Goal: Information Seeking & Learning: Stay updated

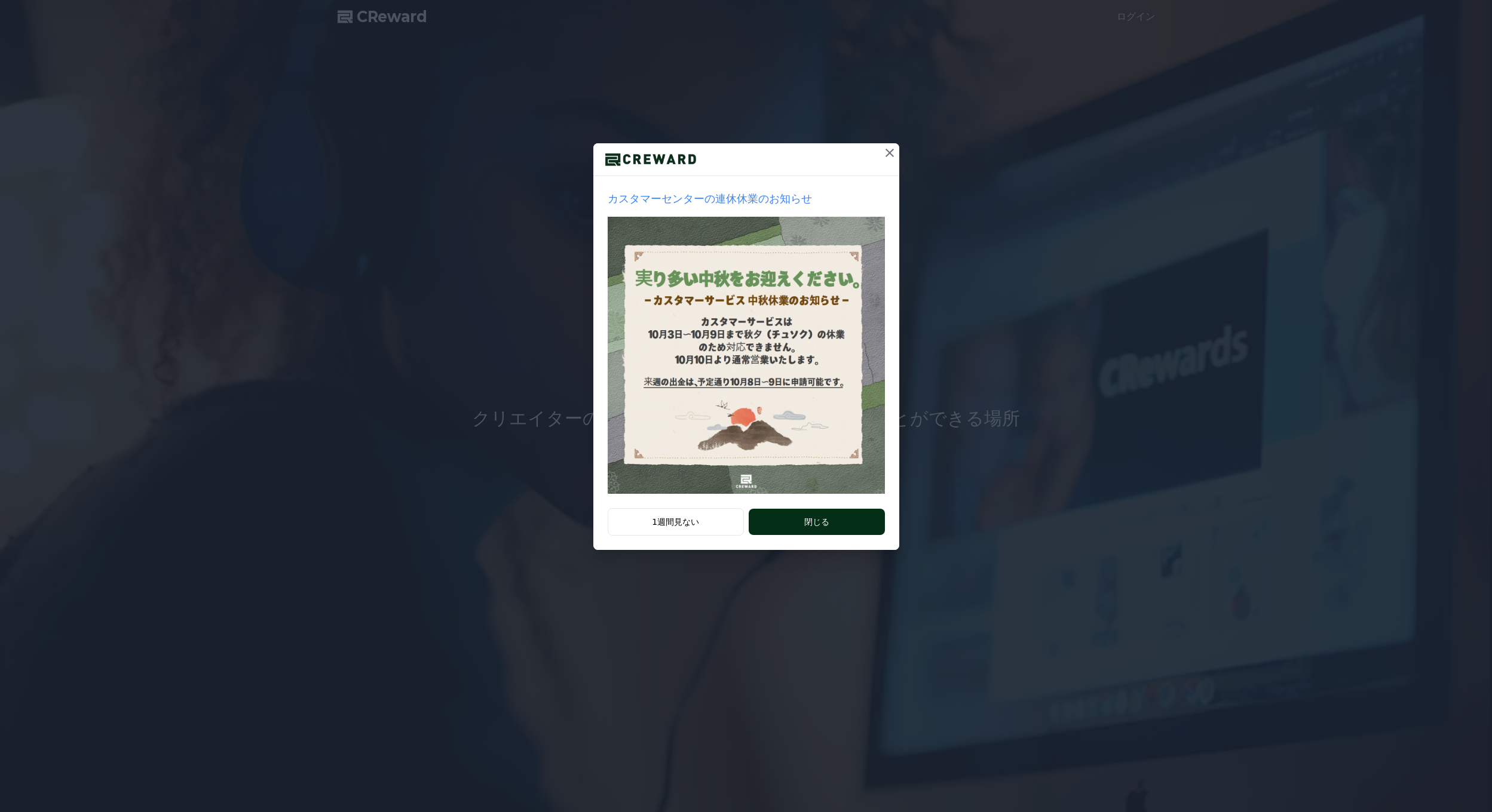
click at [829, 520] on button "閉じる" at bounding box center [816, 522] width 135 height 26
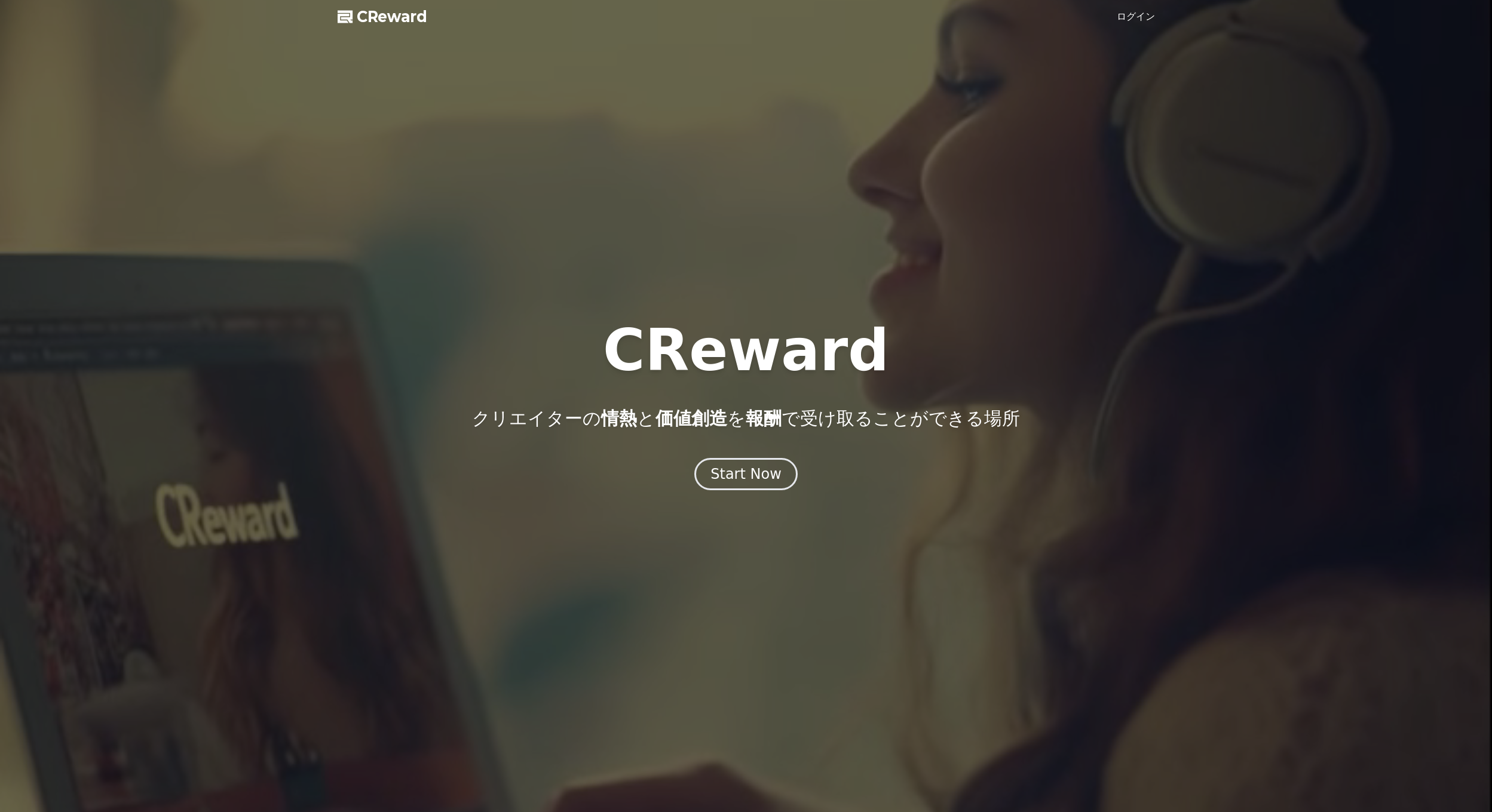
click at [1269, 15] on div at bounding box center [746, 406] width 1492 height 812
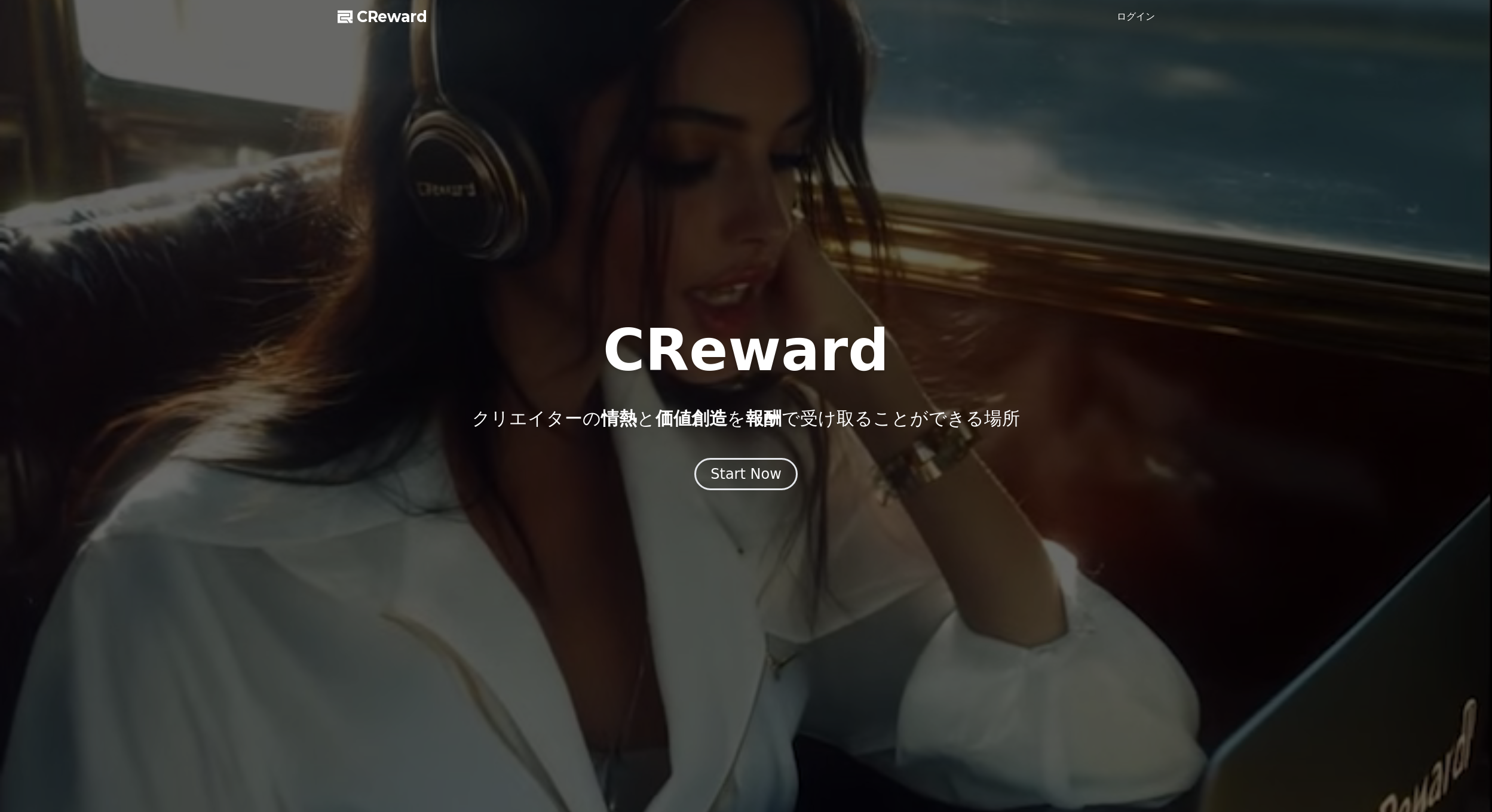
drag, startPoint x: 1131, startPoint y: 18, endPoint x: 1128, endPoint y: 31, distance: 13.3
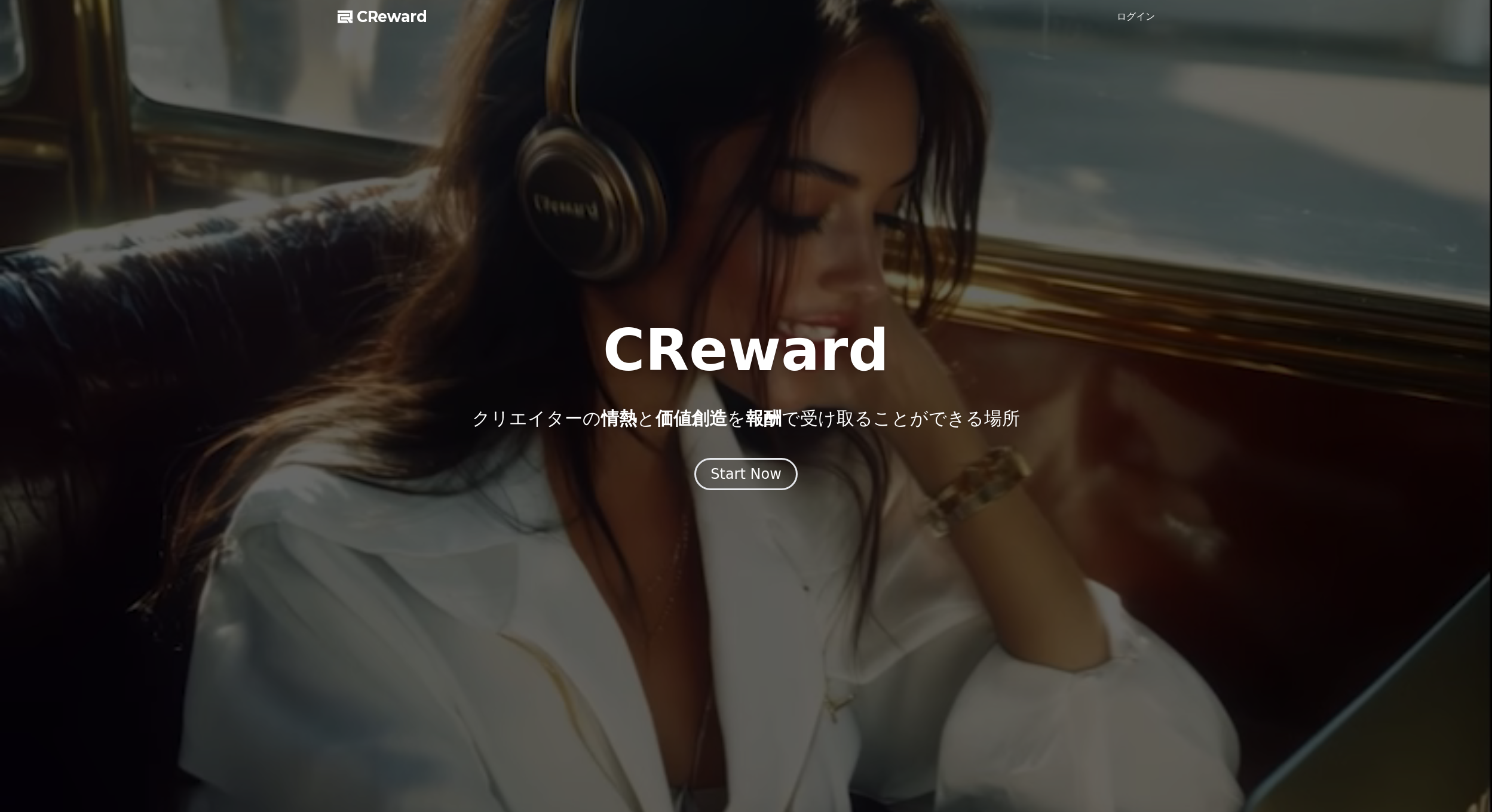
click at [1132, 18] on link "ログイン" at bounding box center [1135, 16] width 38 height 15
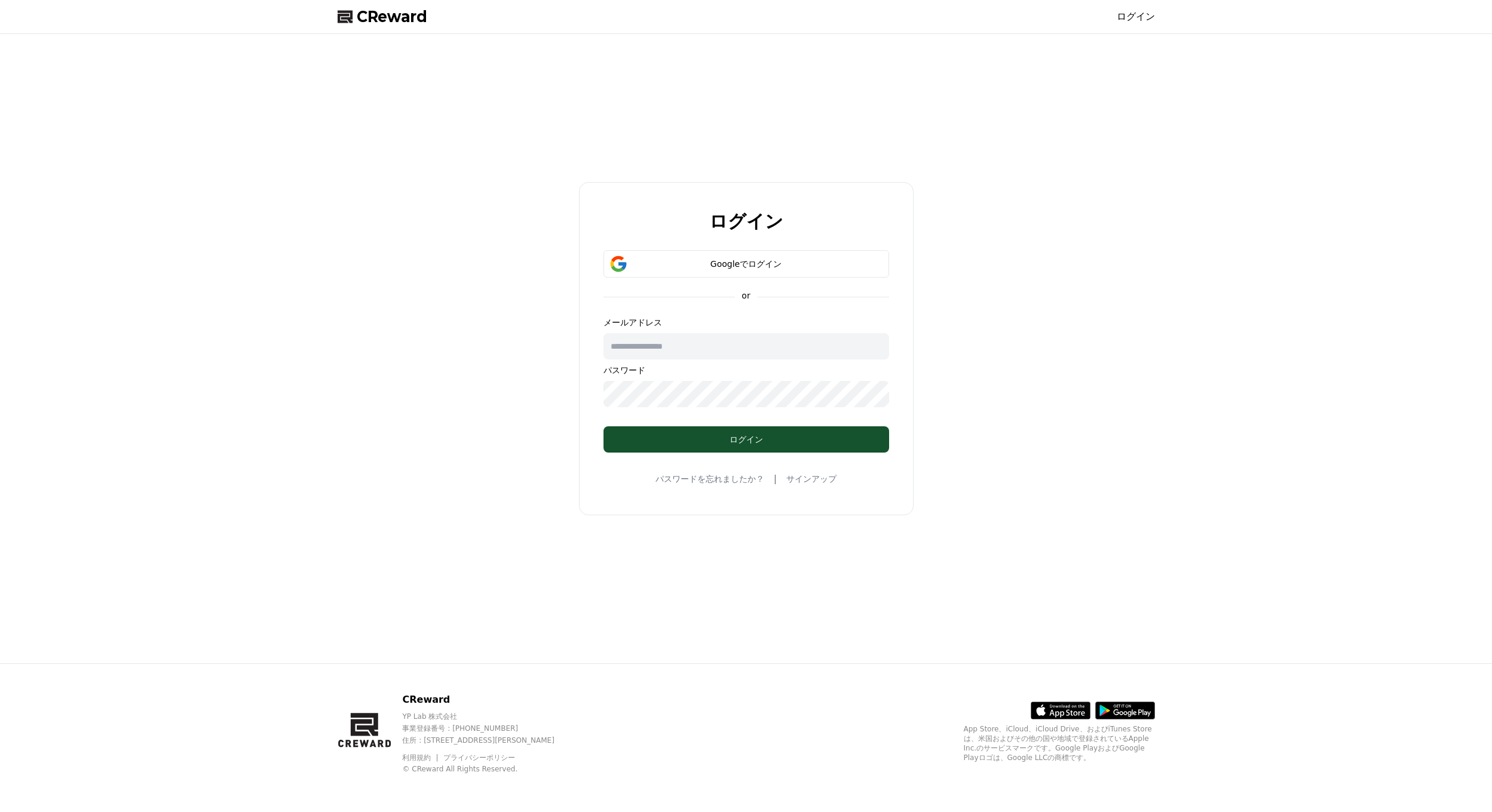
click at [711, 343] on input "text" at bounding box center [746, 346] width 286 height 26
type input "**********"
click at [790, 442] on div "ログイン" at bounding box center [746, 440] width 238 height 12
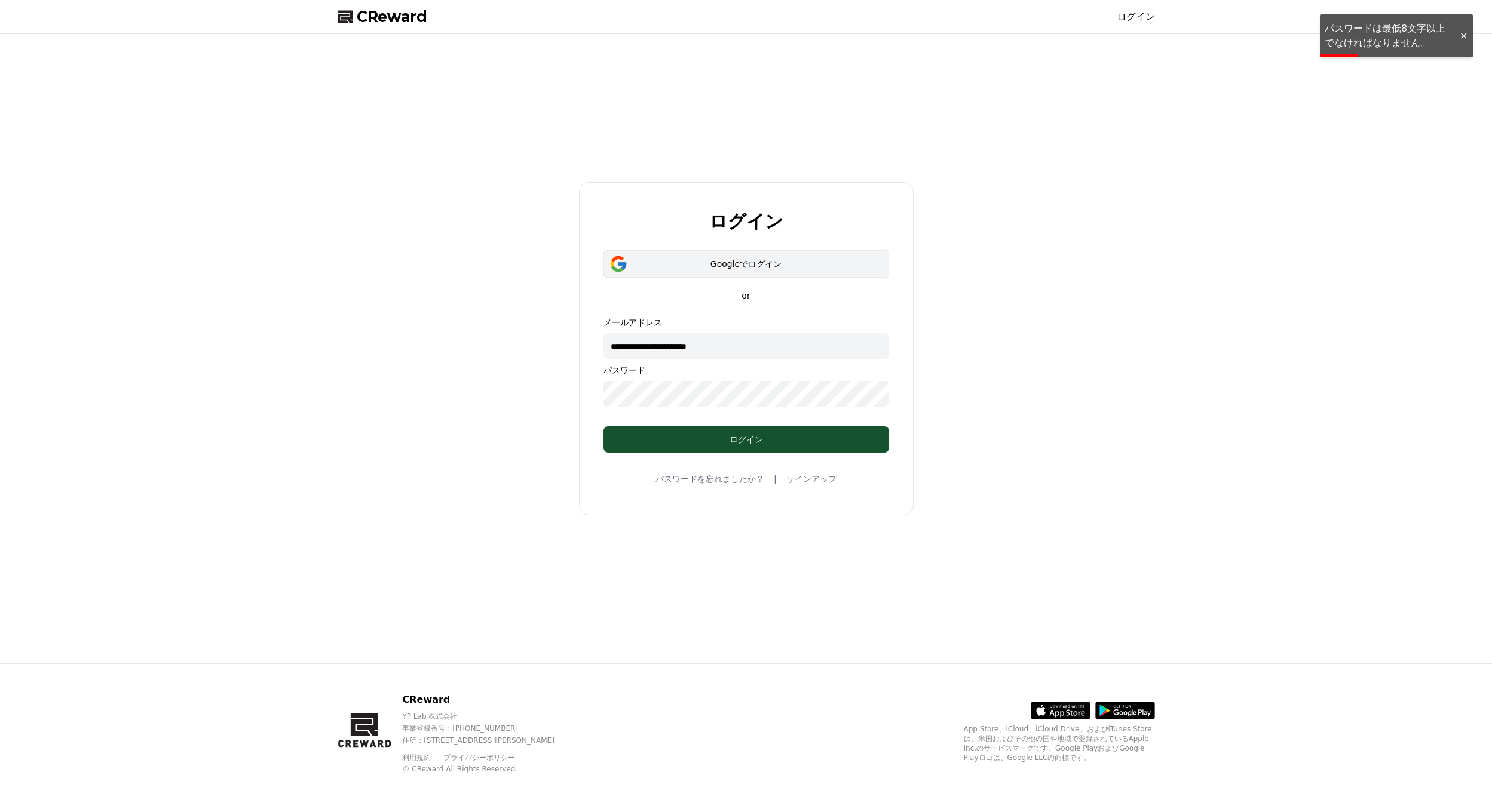
click at [818, 263] on div "Googleでログイン" at bounding box center [746, 264] width 251 height 12
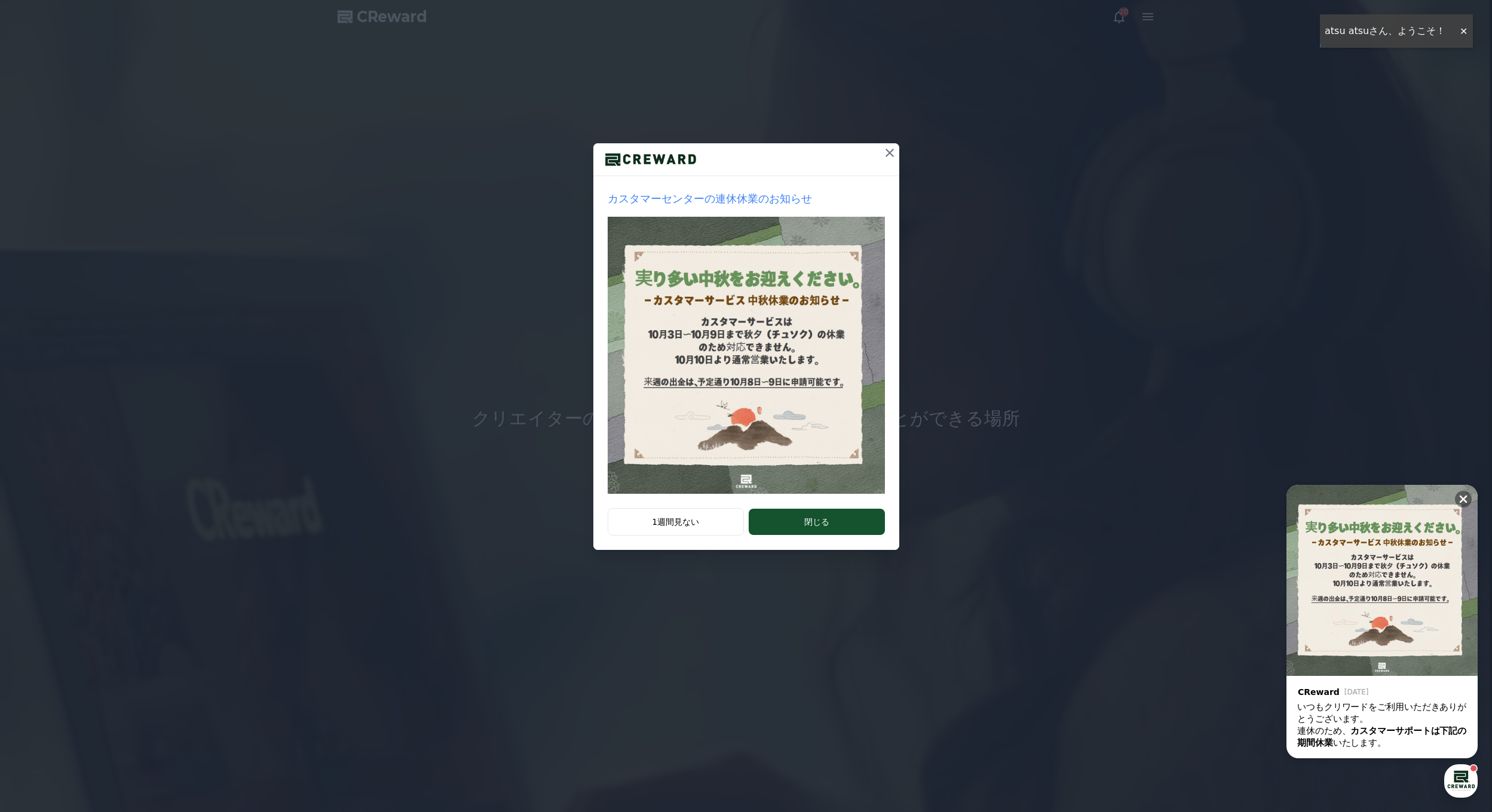
click at [1119, 20] on div "カスタマーセンターの連休休業のお知らせ 1週間見ない 閉じる" at bounding box center [746, 285] width 1492 height 569
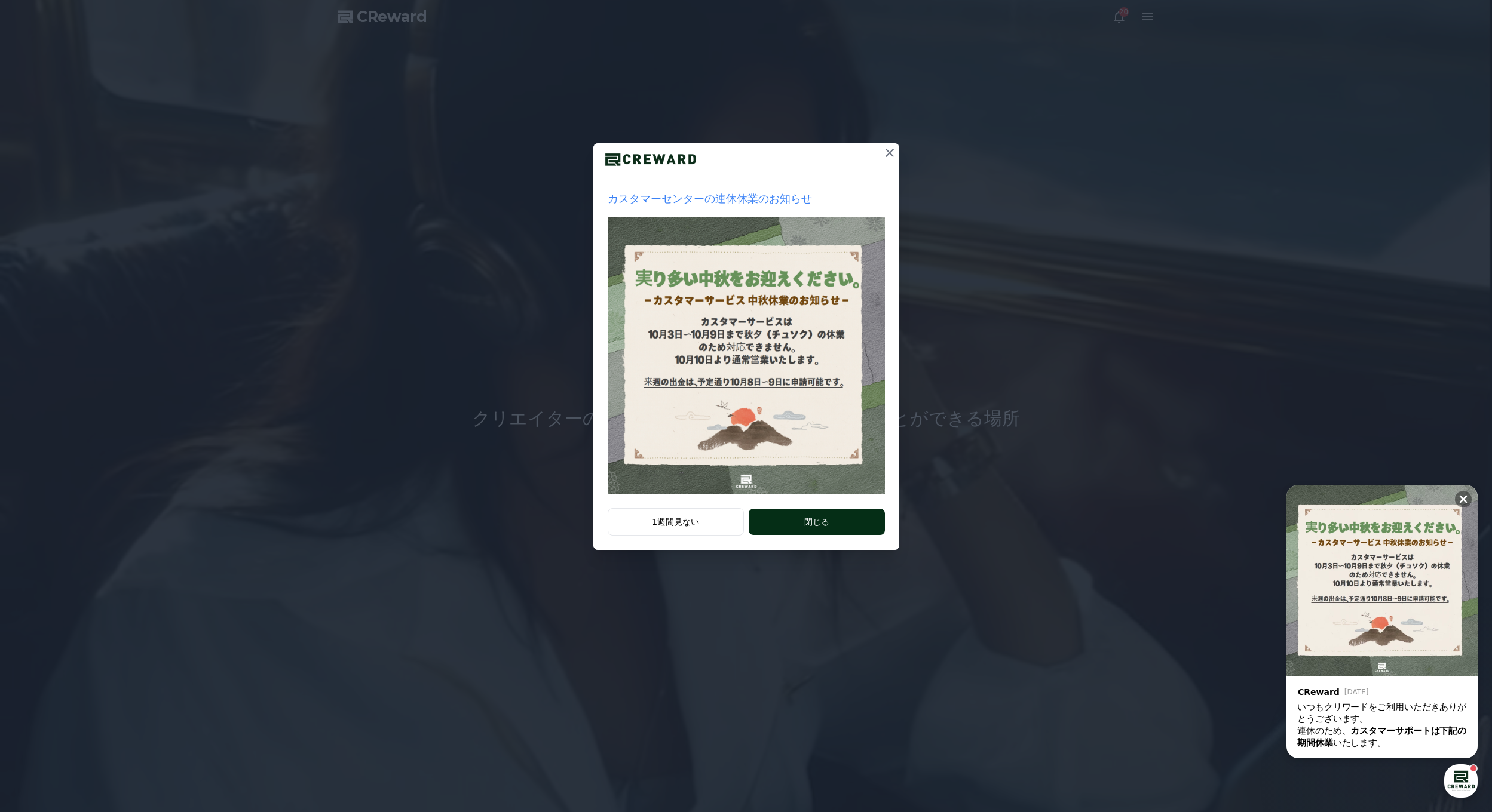
drag, startPoint x: 790, startPoint y: 520, endPoint x: 853, endPoint y: 475, distance: 77.4
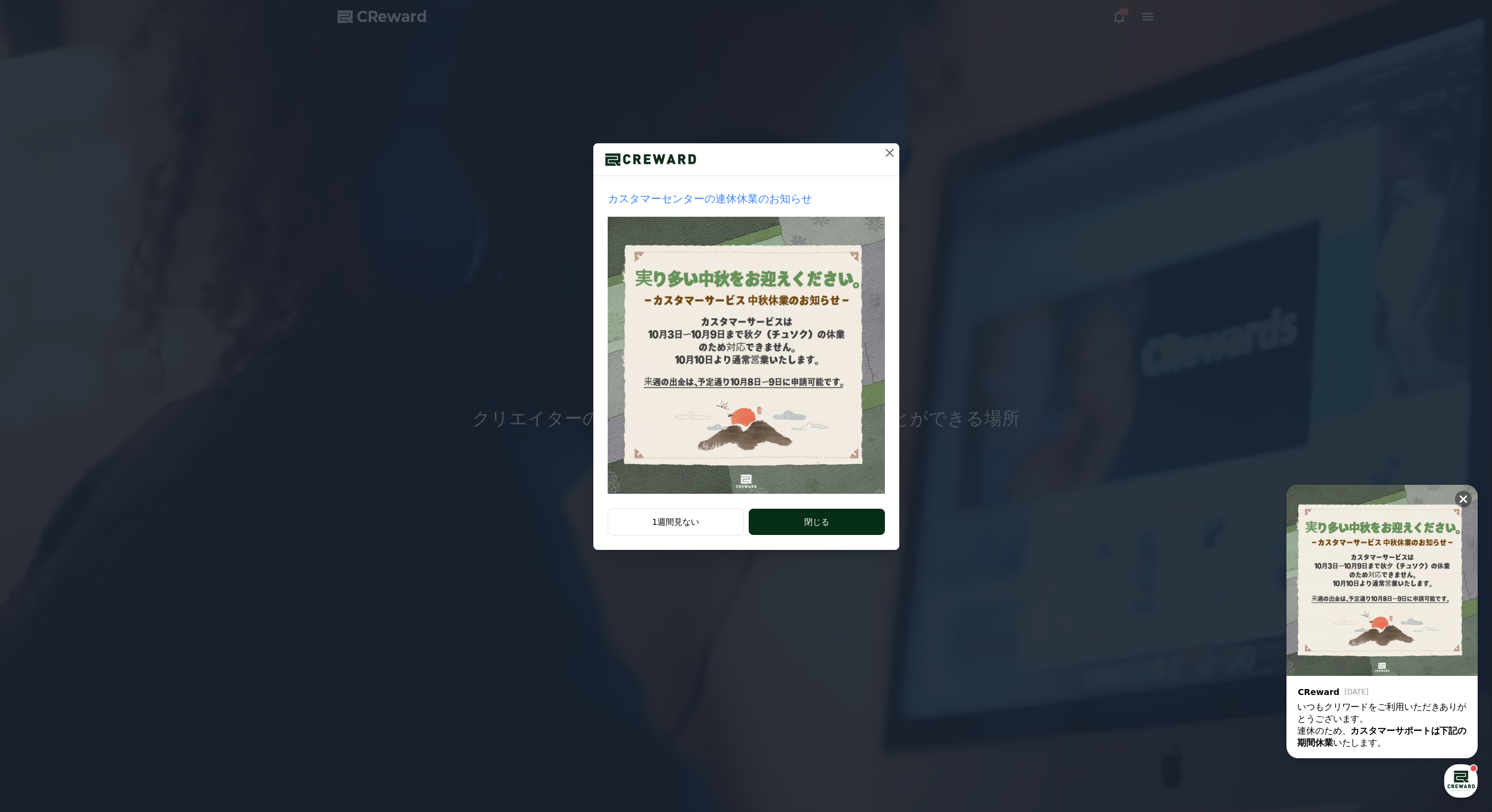
click at [795, 516] on button "閉じる" at bounding box center [816, 522] width 135 height 26
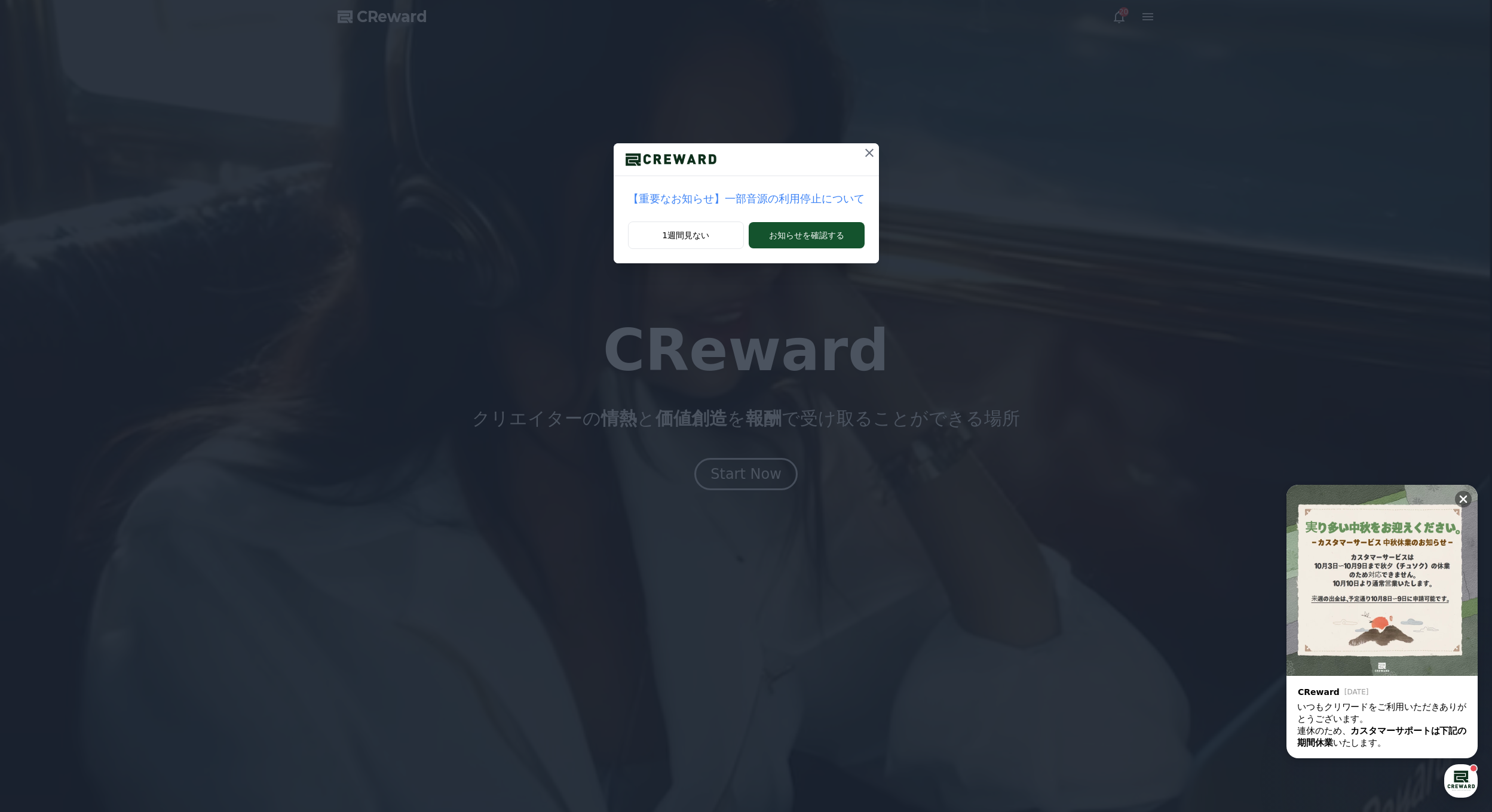
click at [1117, 18] on div "【重要なお知らせ】一部音源の利用停止について 1週間見ない お知らせを確認する" at bounding box center [746, 141] width 1492 height 282
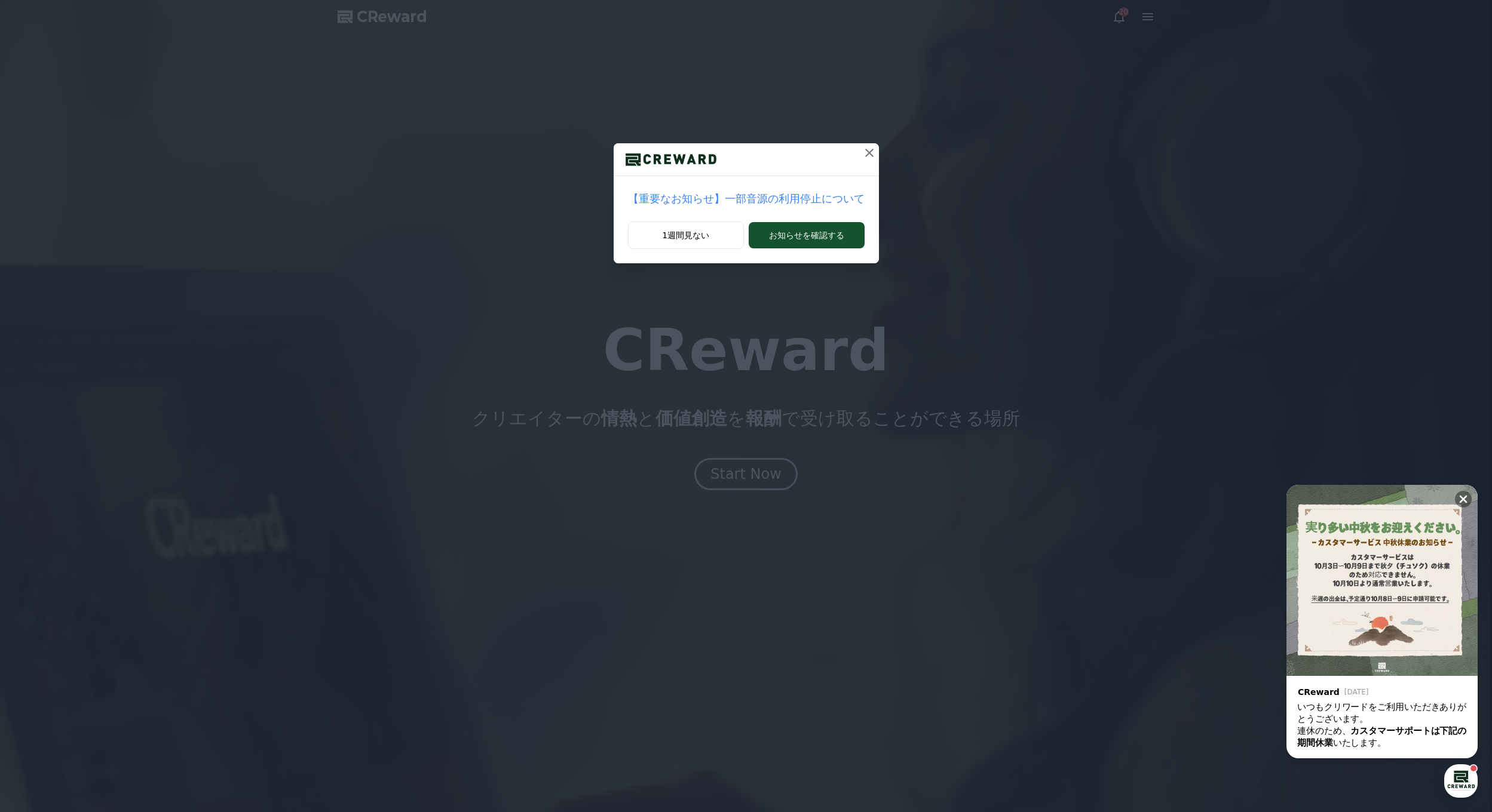
click at [809, 204] on p "【重要なお知らせ】一部音源の利用停止について" at bounding box center [746, 199] width 237 height 17
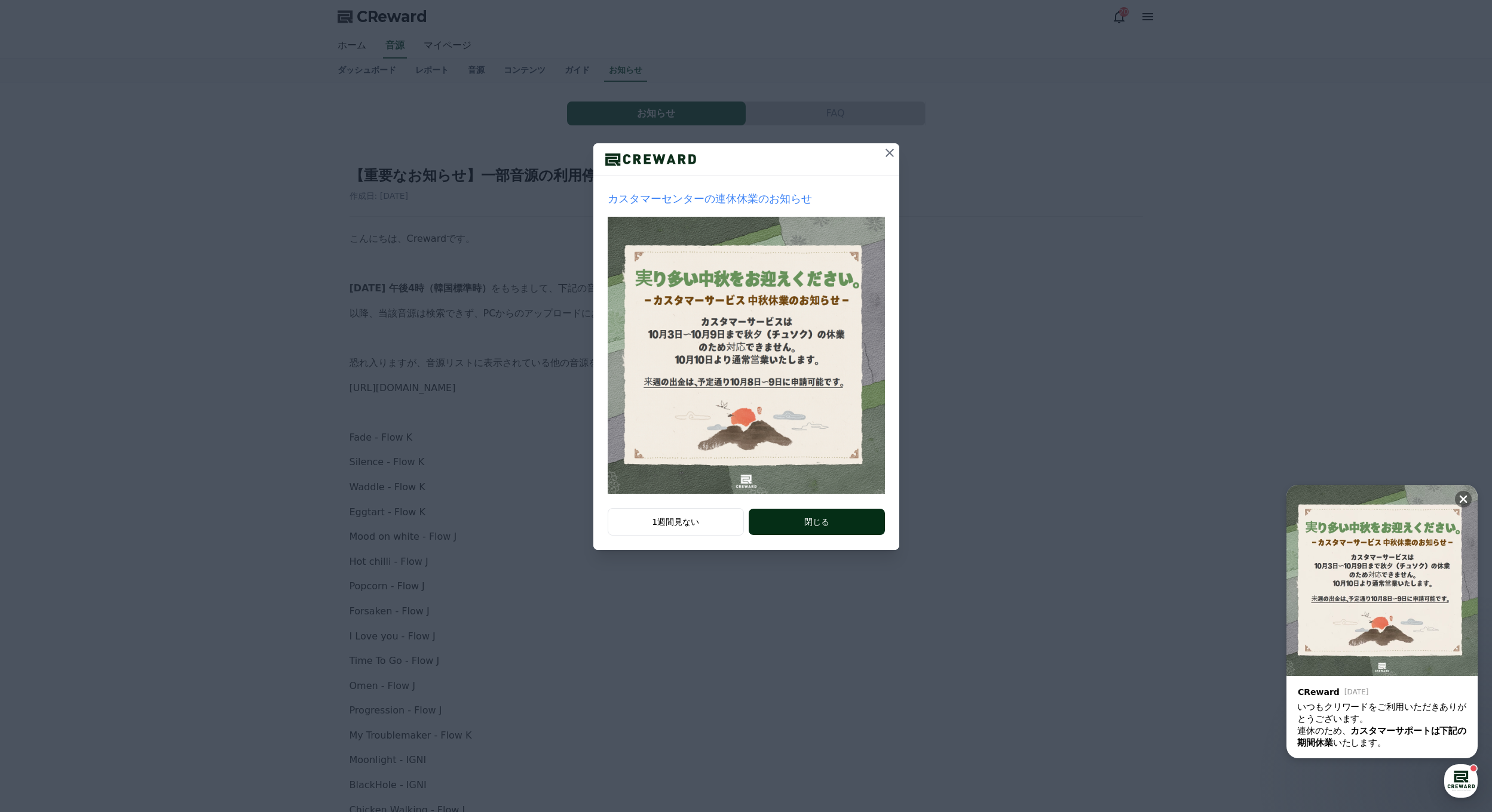
click at [789, 521] on button "閉じる" at bounding box center [816, 522] width 135 height 26
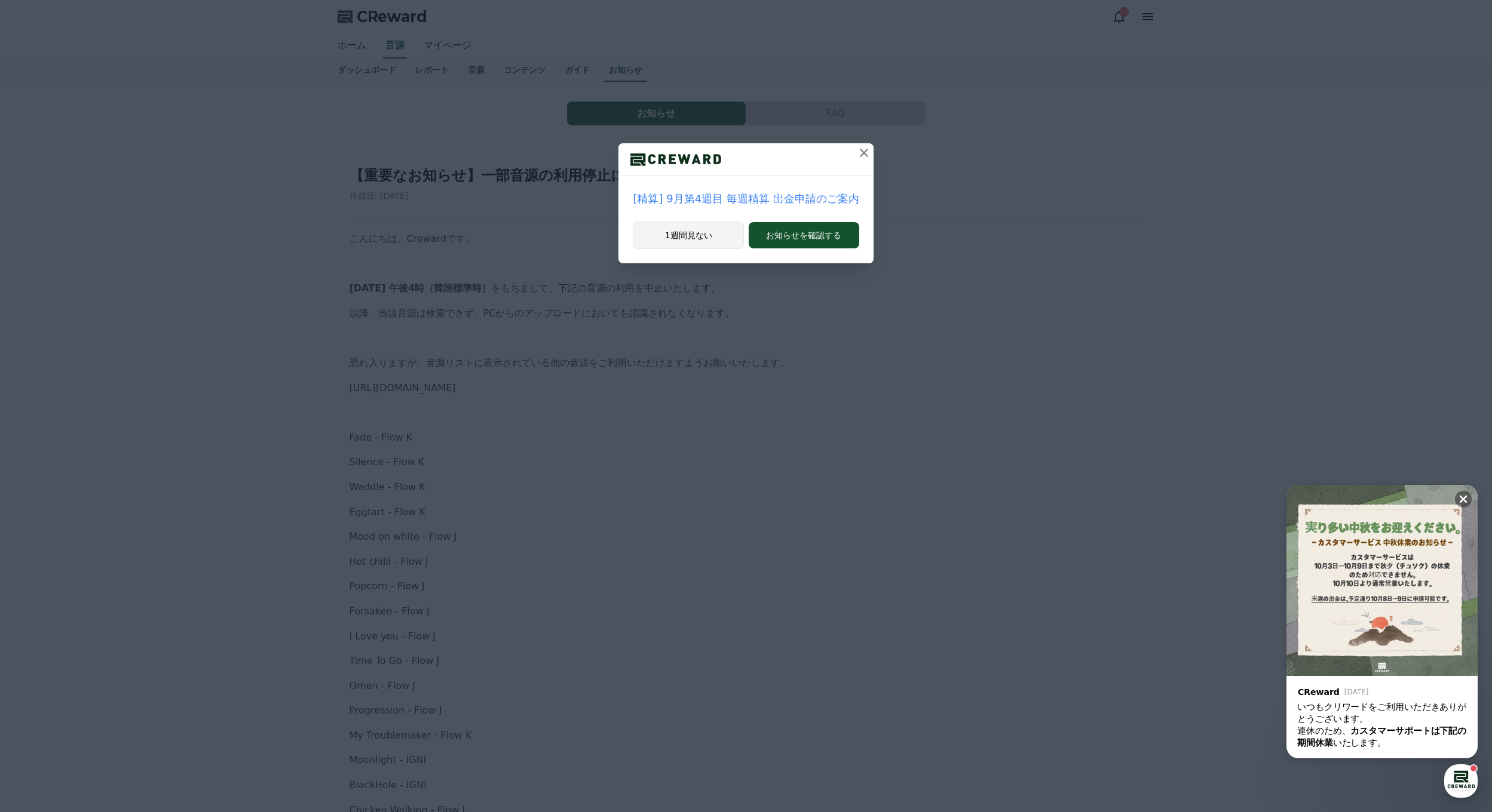
click at [705, 235] on button "1週間見ない" at bounding box center [687, 236] width 111 height 28
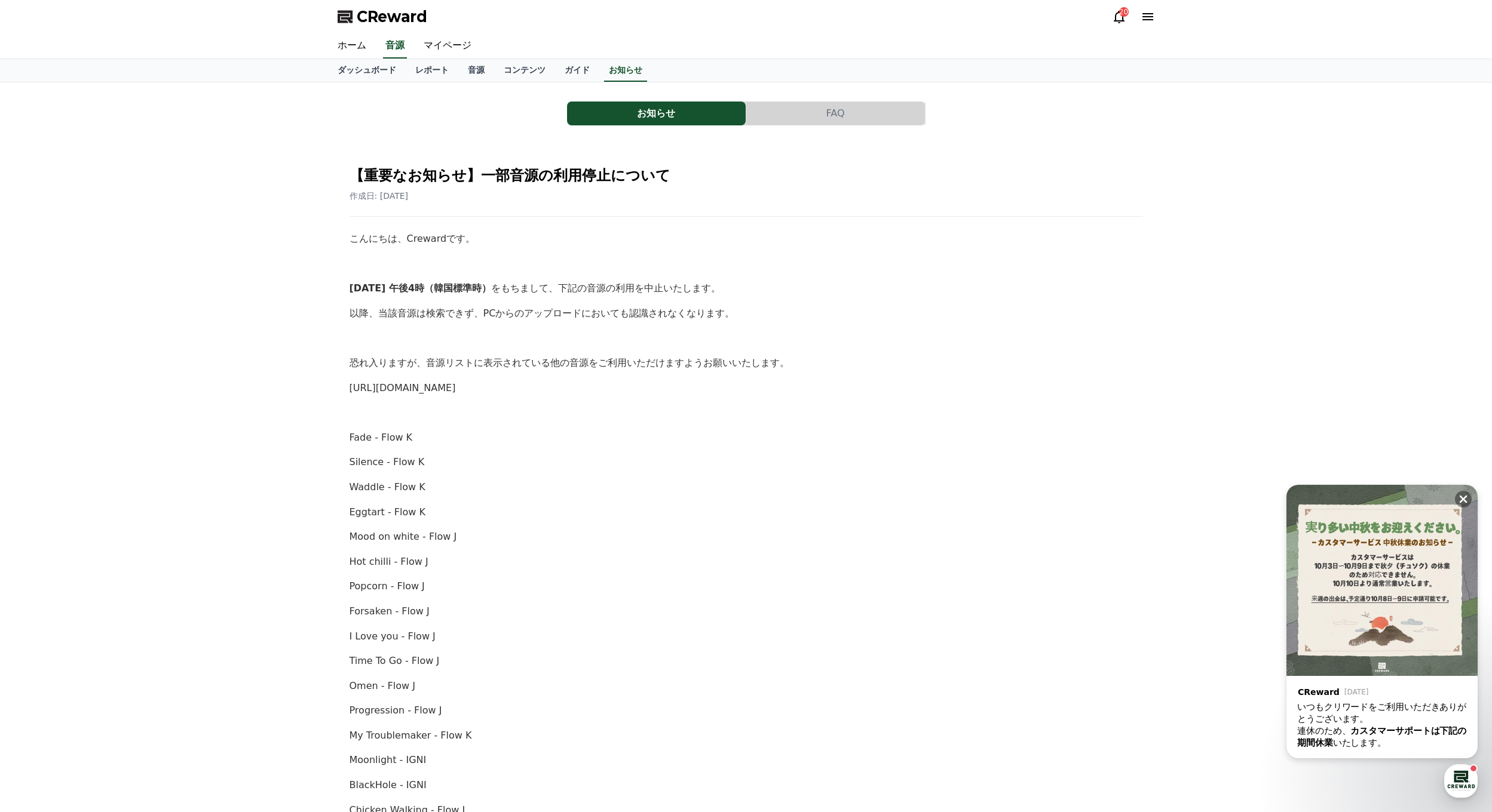
click at [1121, 15] on div "20" at bounding box center [1124, 11] width 9 height 9
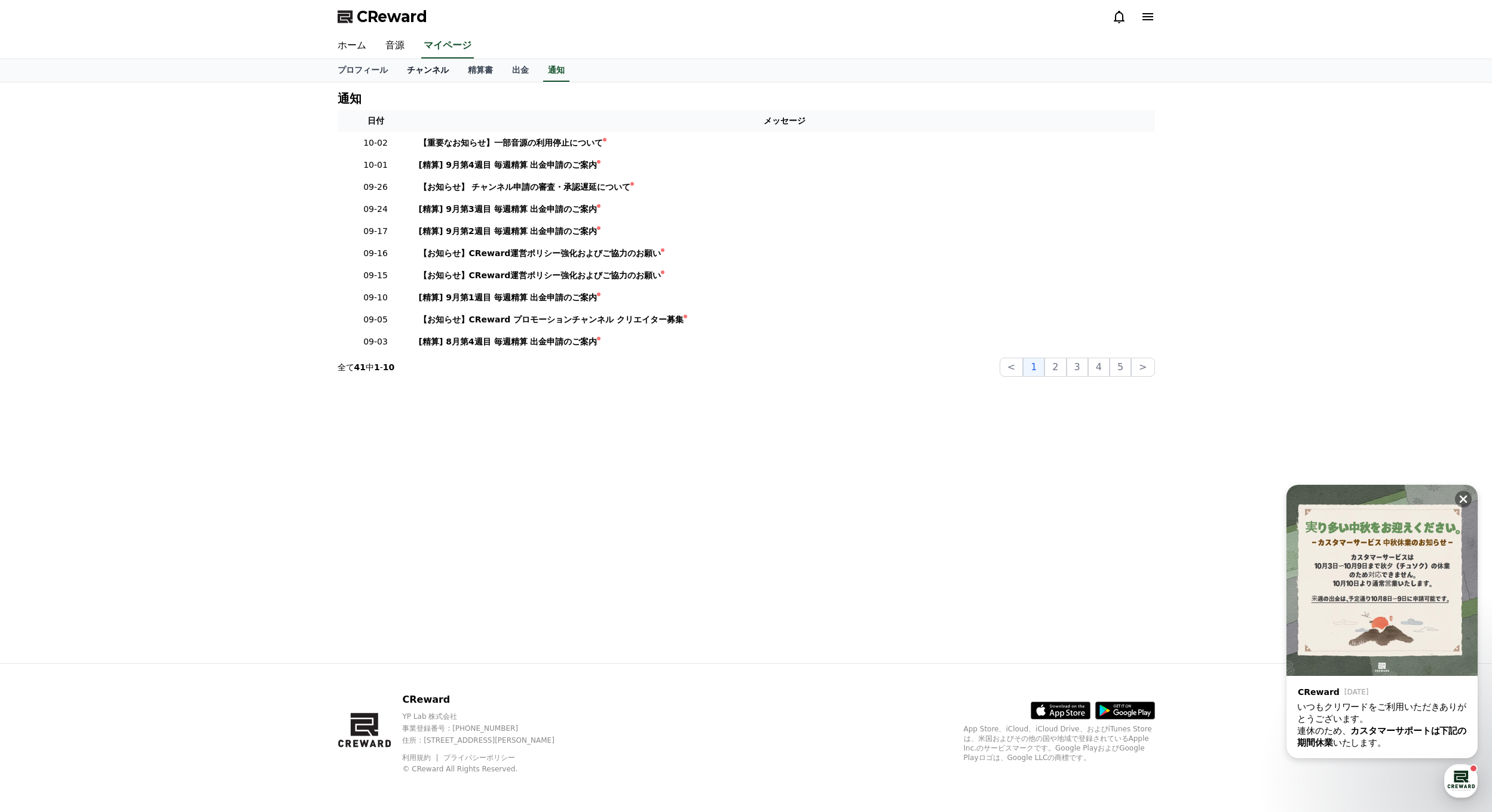
click at [415, 70] on link "チャンネル" at bounding box center [428, 70] width 61 height 23
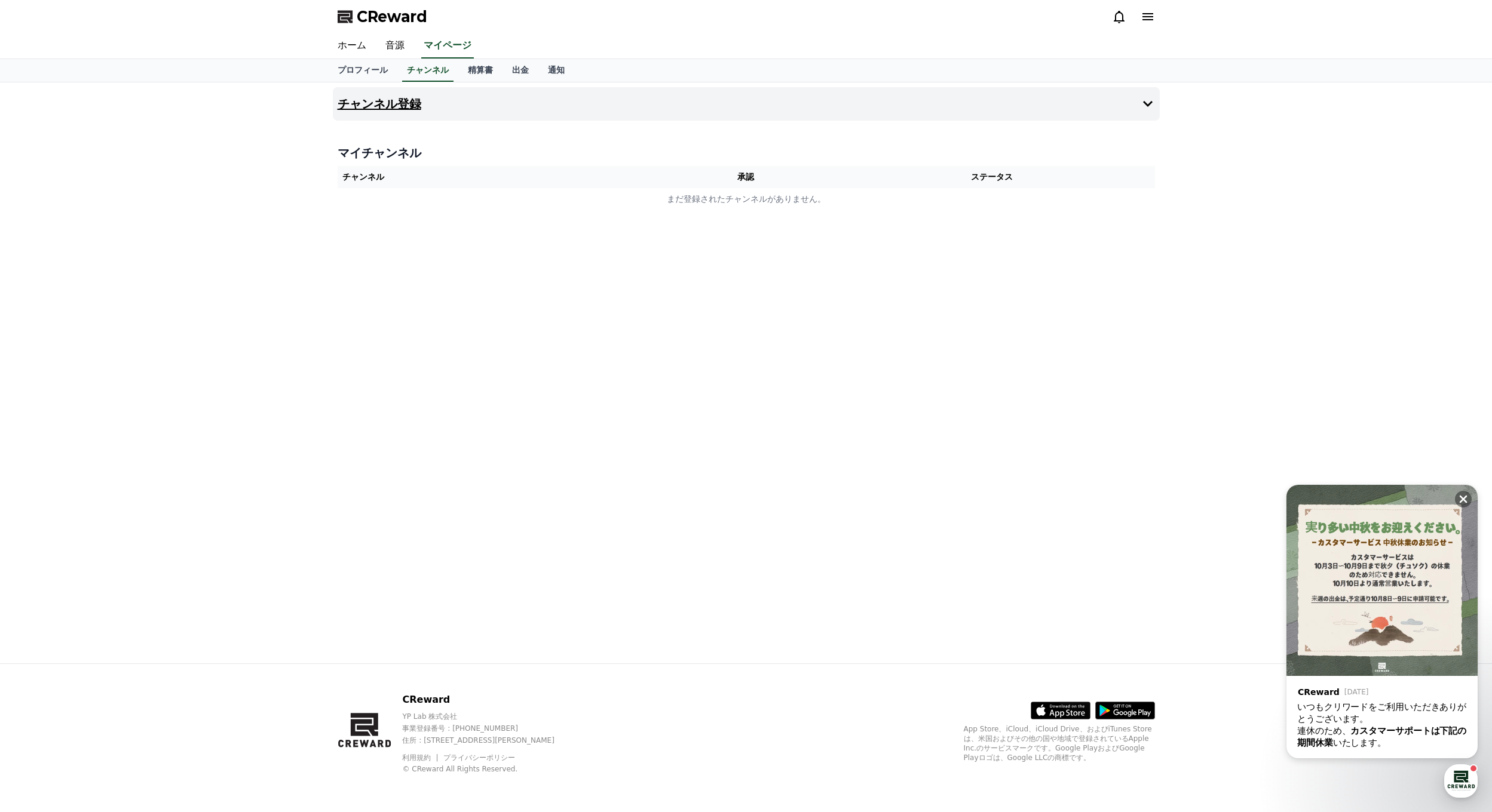
click at [385, 110] on h4 "チャンネル登録" at bounding box center [379, 103] width 83 height 13
